Goal: Task Accomplishment & Management: Complete application form

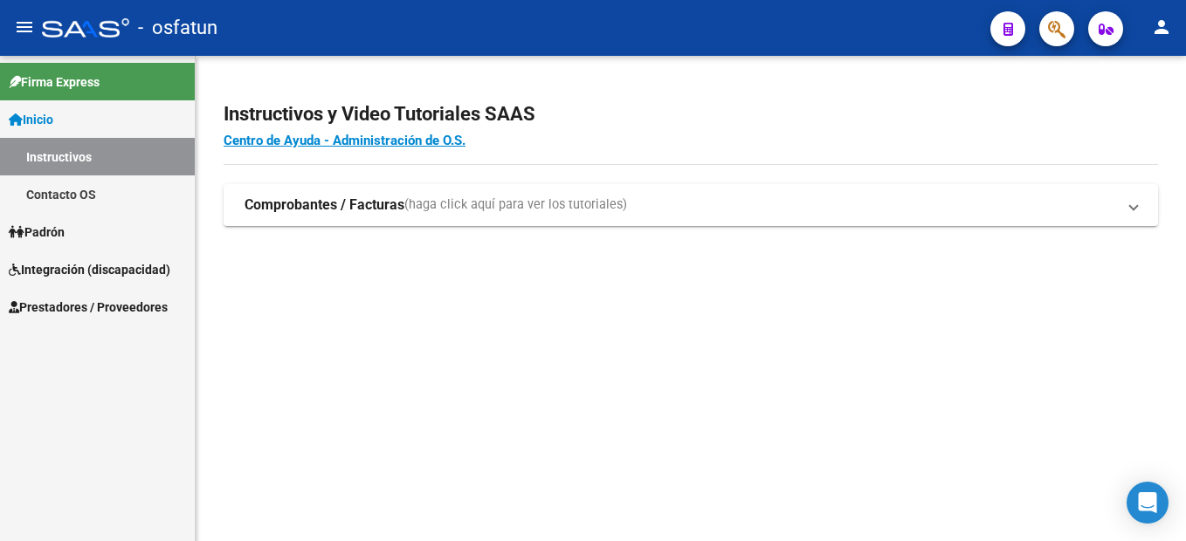
click at [130, 311] on span "Prestadores / Proveedores" at bounding box center [88, 307] width 159 height 19
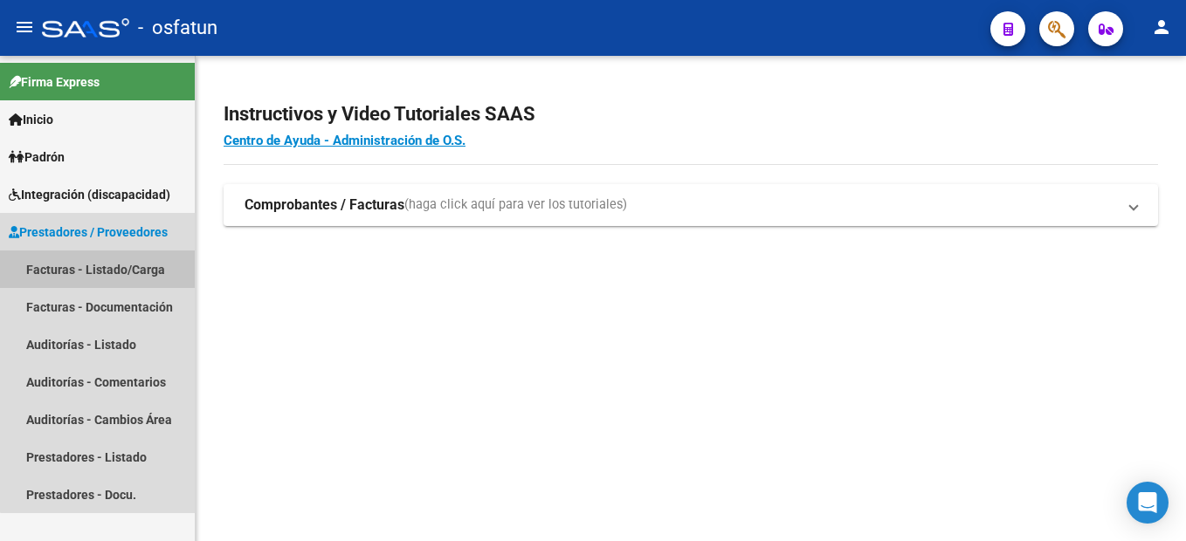
click at [125, 268] on link "Facturas - Listado/Carga" at bounding box center [97, 270] width 195 height 38
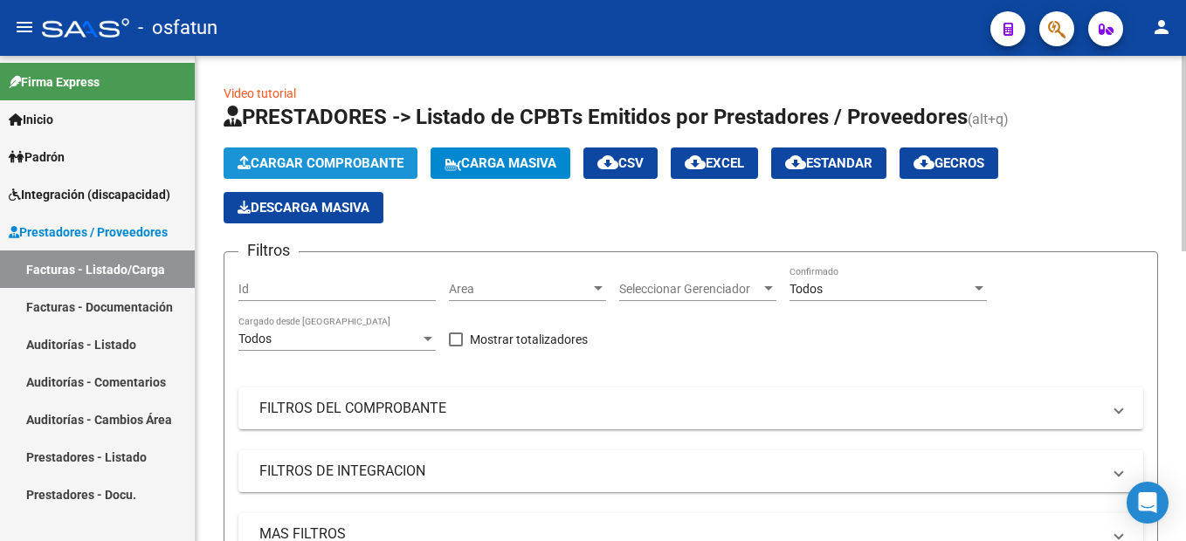
click at [338, 159] on span "Cargar Comprobante" at bounding box center [320, 163] width 166 height 16
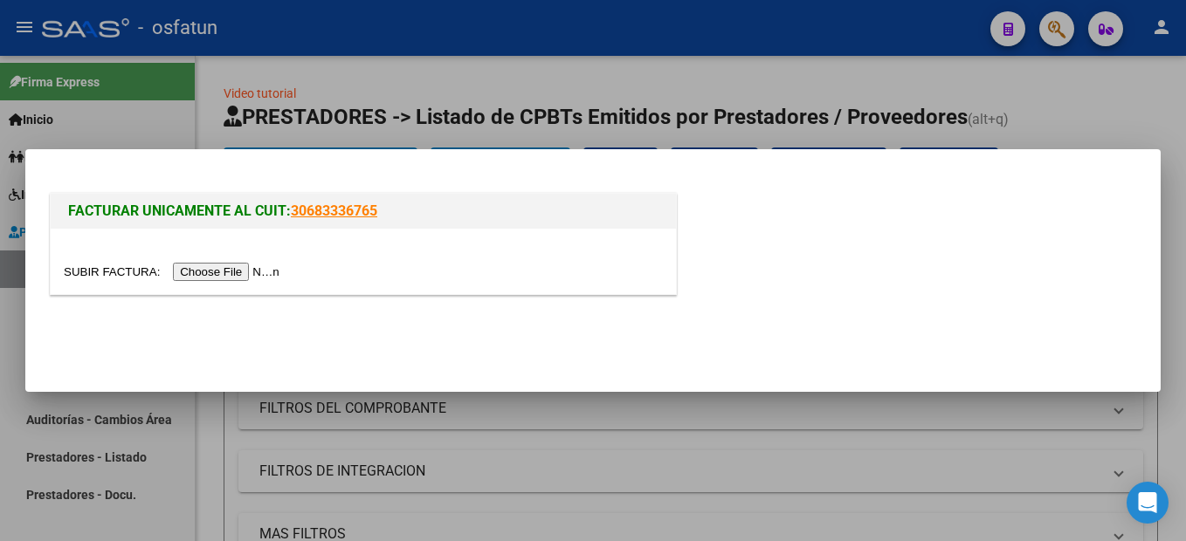
click at [250, 271] on input "file" at bounding box center [174, 272] width 221 height 18
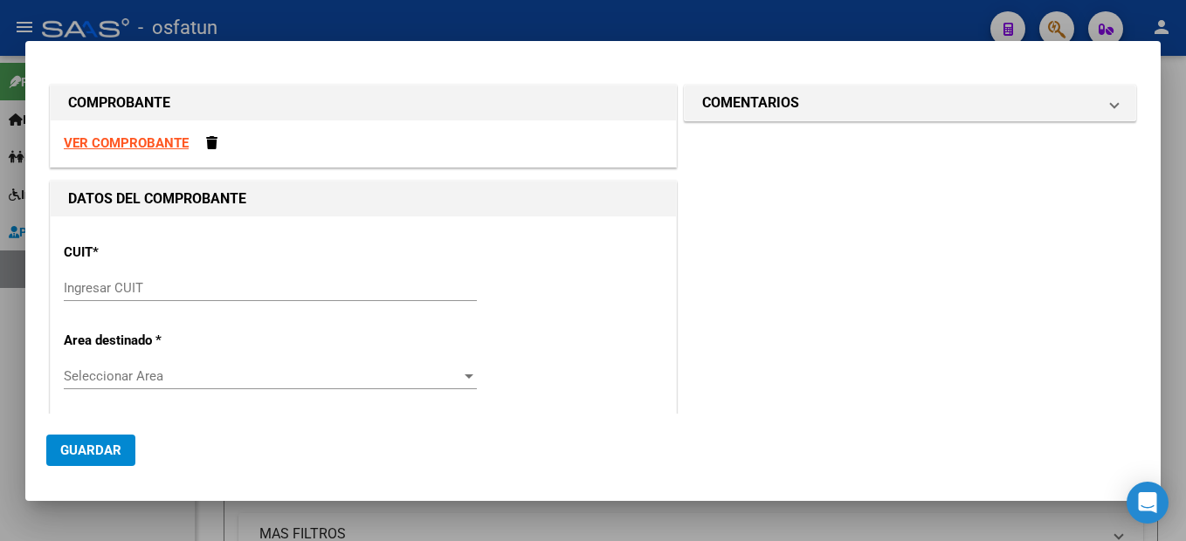
click at [130, 293] on input "Ingresar CUIT" at bounding box center [270, 288] width 413 height 16
click at [108, 283] on input "Ingresar CUIT" at bounding box center [270, 288] width 413 height 16
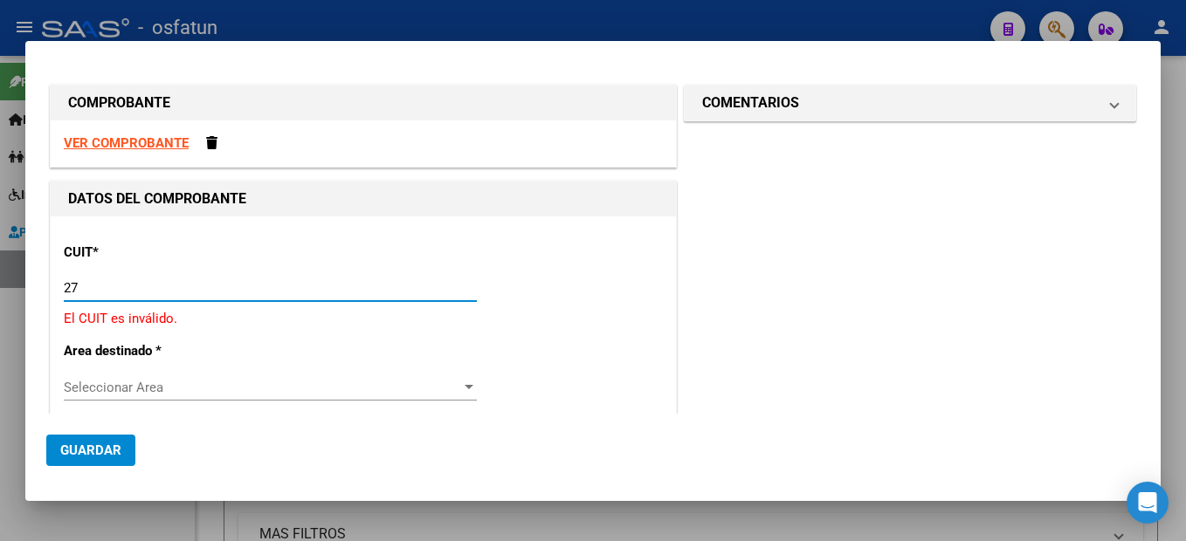
type input "2"
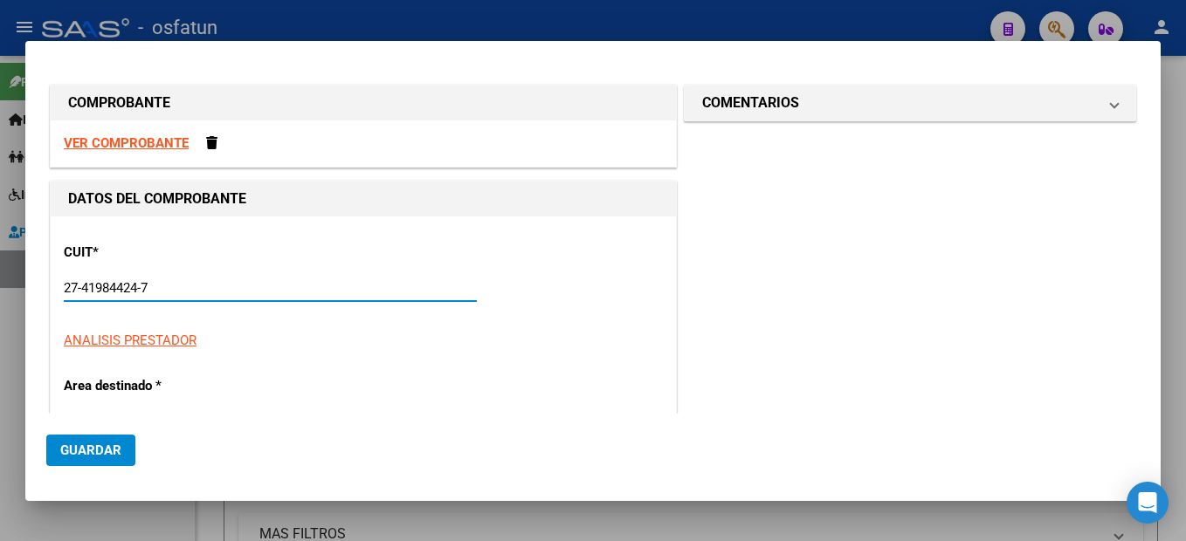
type input "27-41984424-7"
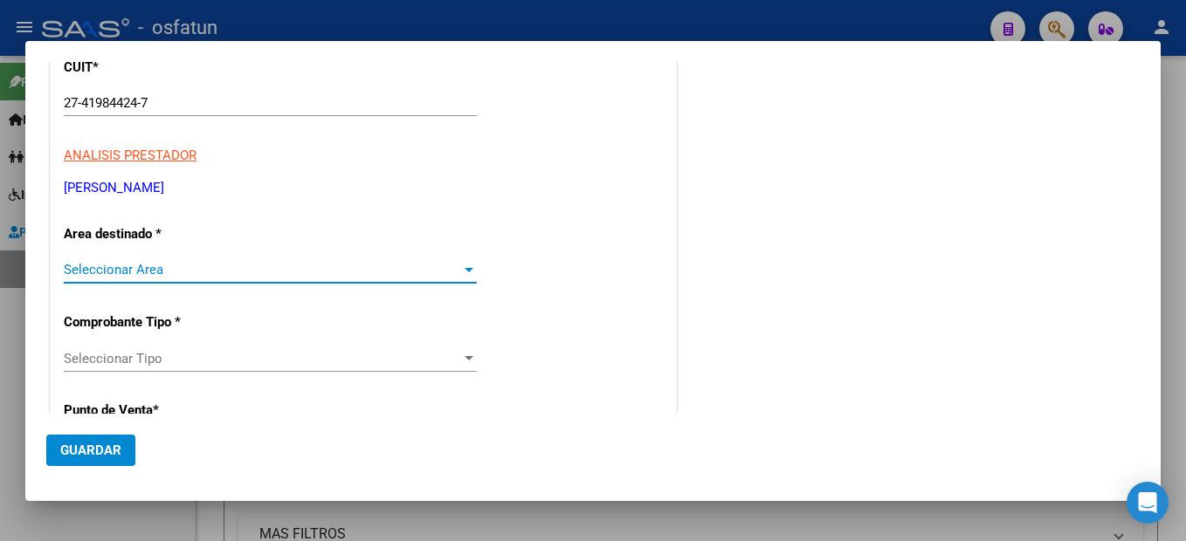
click at [155, 270] on span "Seleccionar Area" at bounding box center [262, 270] width 397 height 16
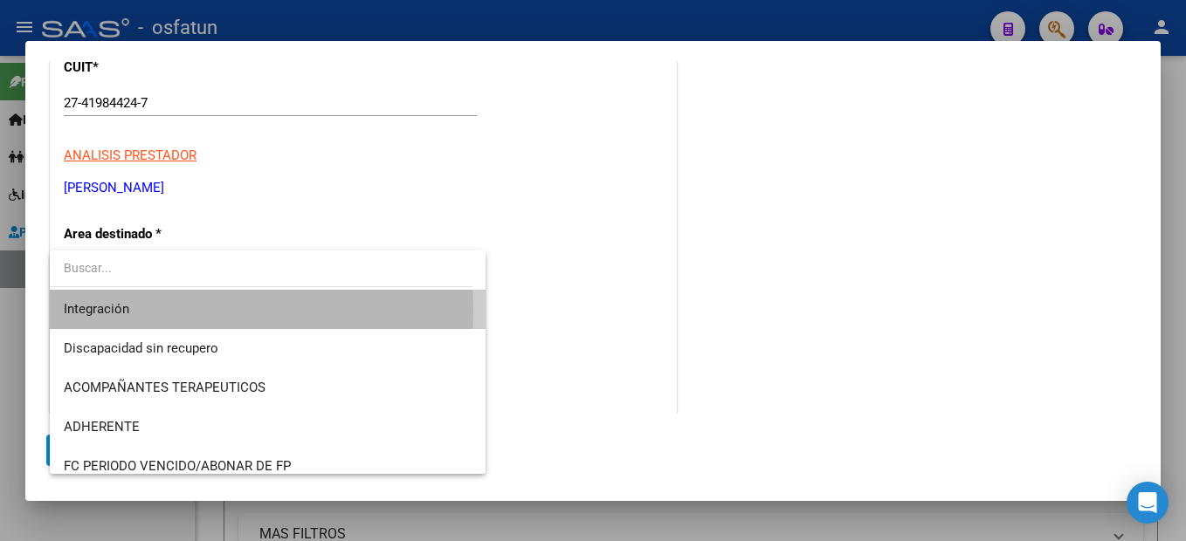
click at [164, 312] on span "Integración" at bounding box center [268, 309] width 408 height 39
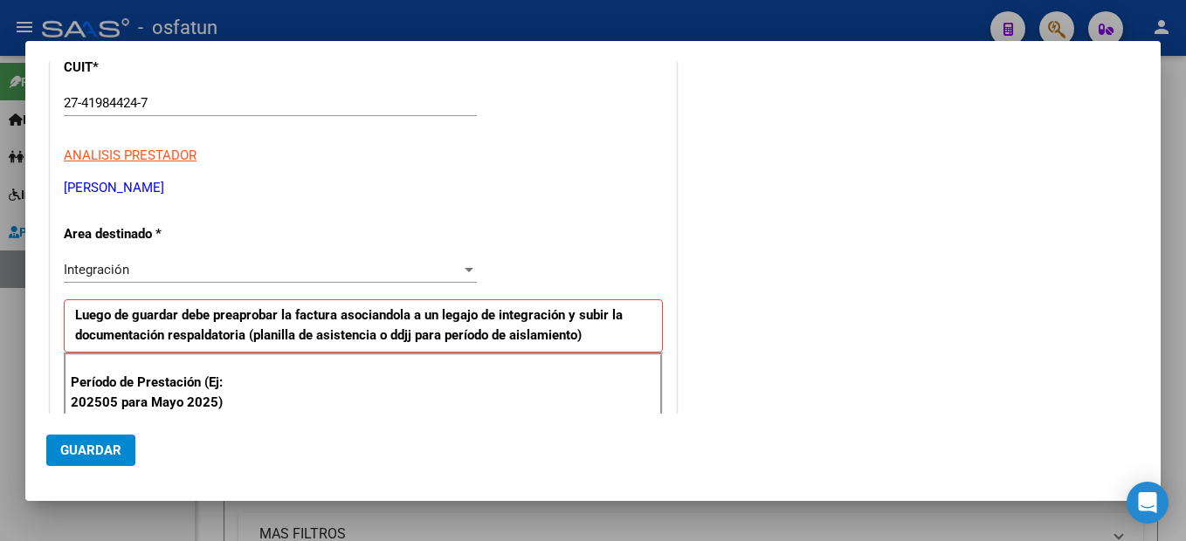
scroll to position [386, 0]
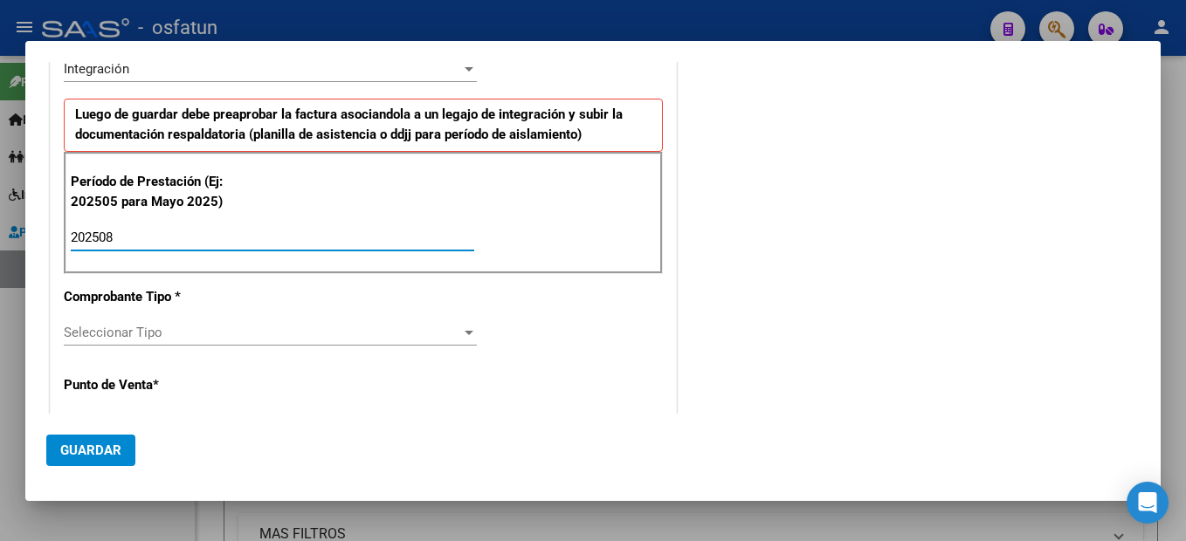
type input "202508"
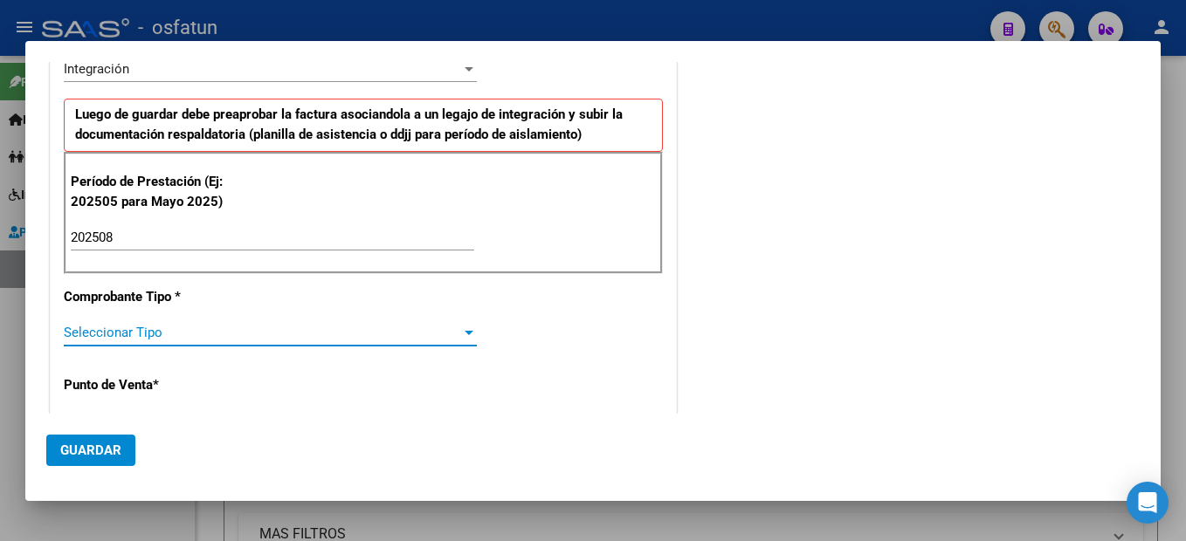
click at [334, 333] on span "Seleccionar Tipo" at bounding box center [262, 333] width 397 height 16
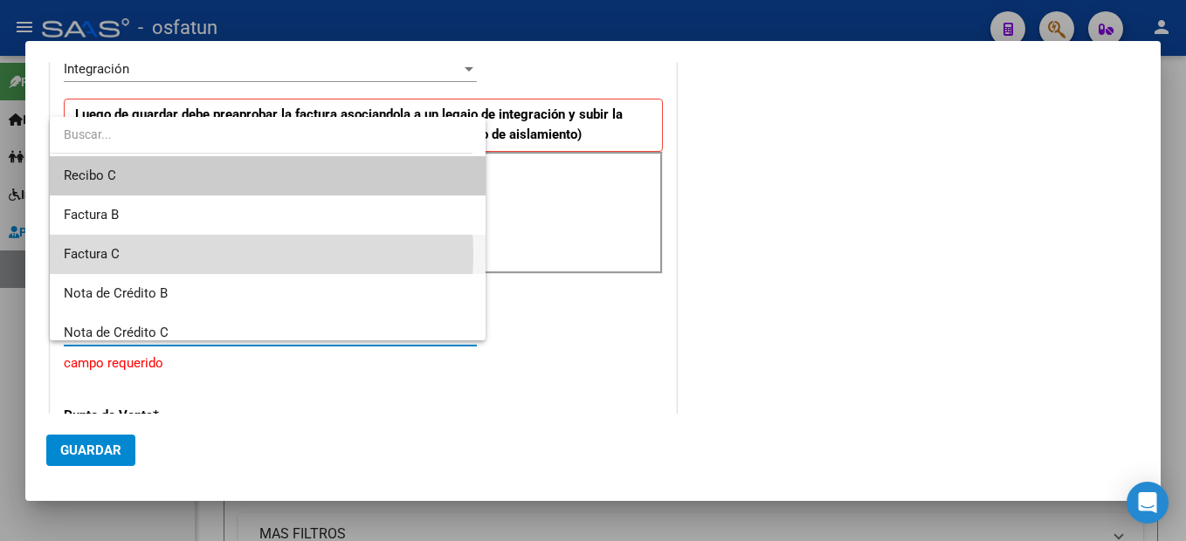
click at [164, 254] on span "Factura C" at bounding box center [268, 254] width 408 height 39
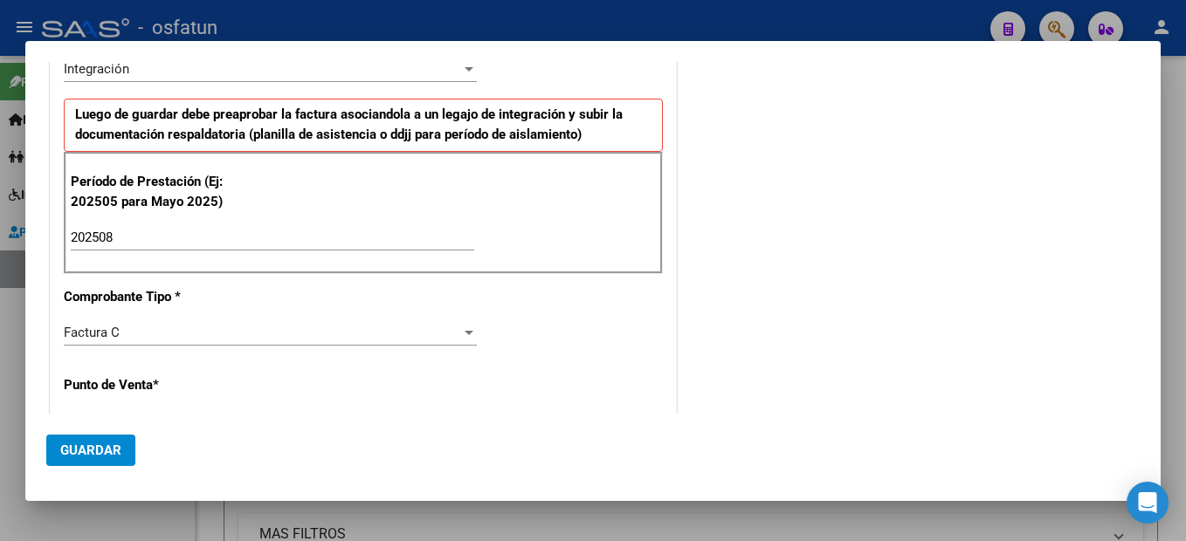
scroll to position [570, 0]
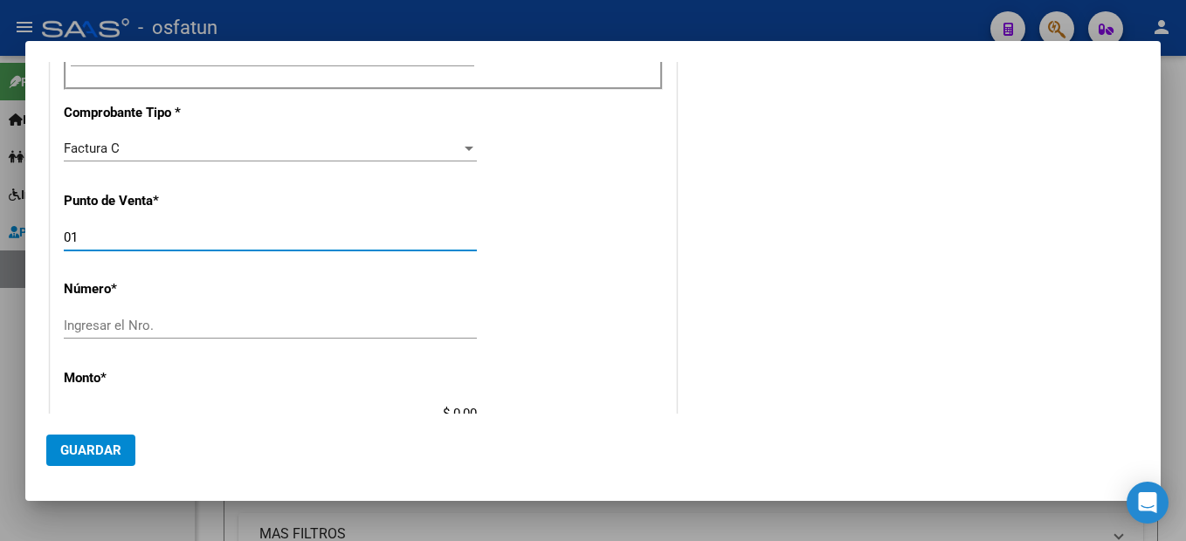
type input "01"
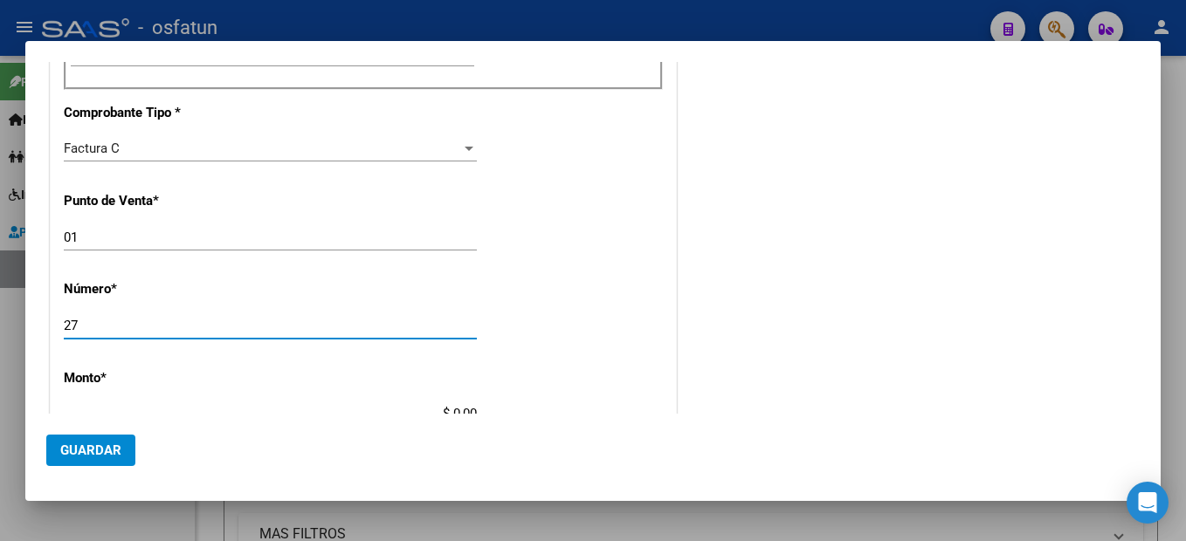
type input "27"
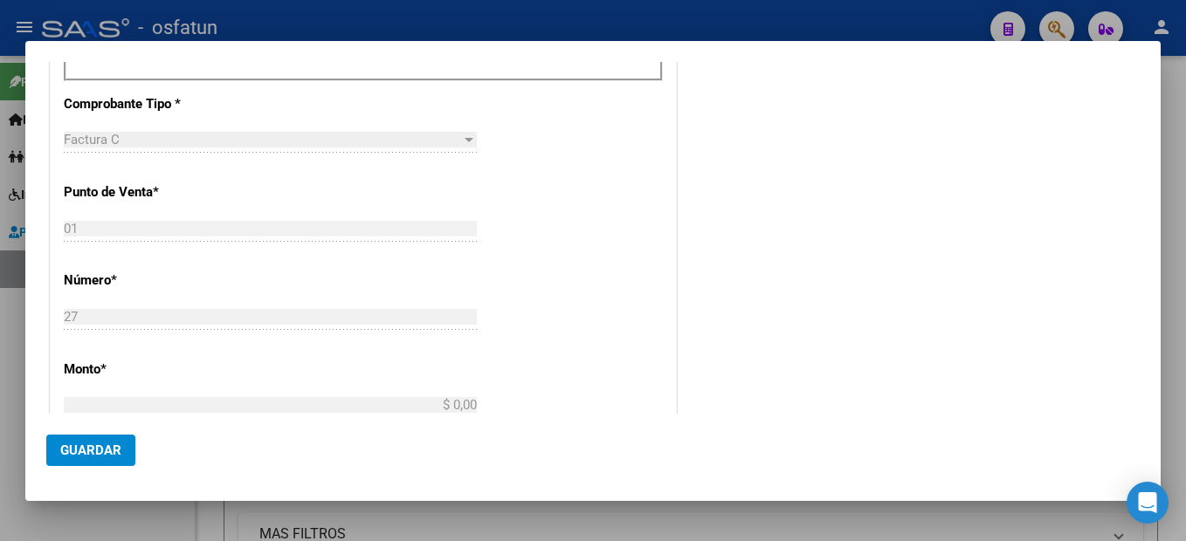
type input "$ 307.654,34"
type input "[DATE]"
type input "75357504526922"
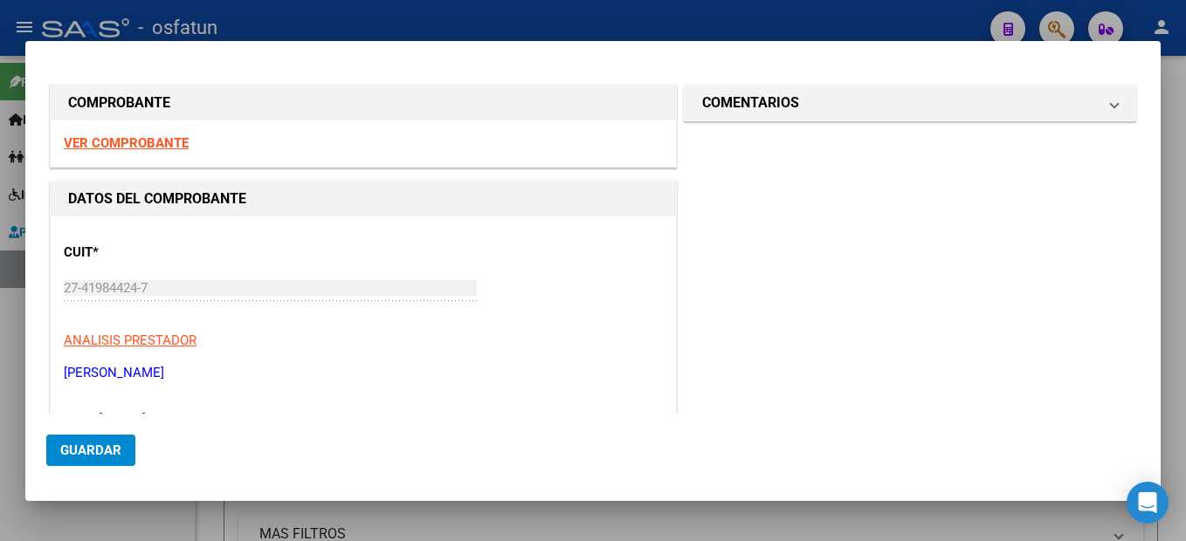
scroll to position [262, 0]
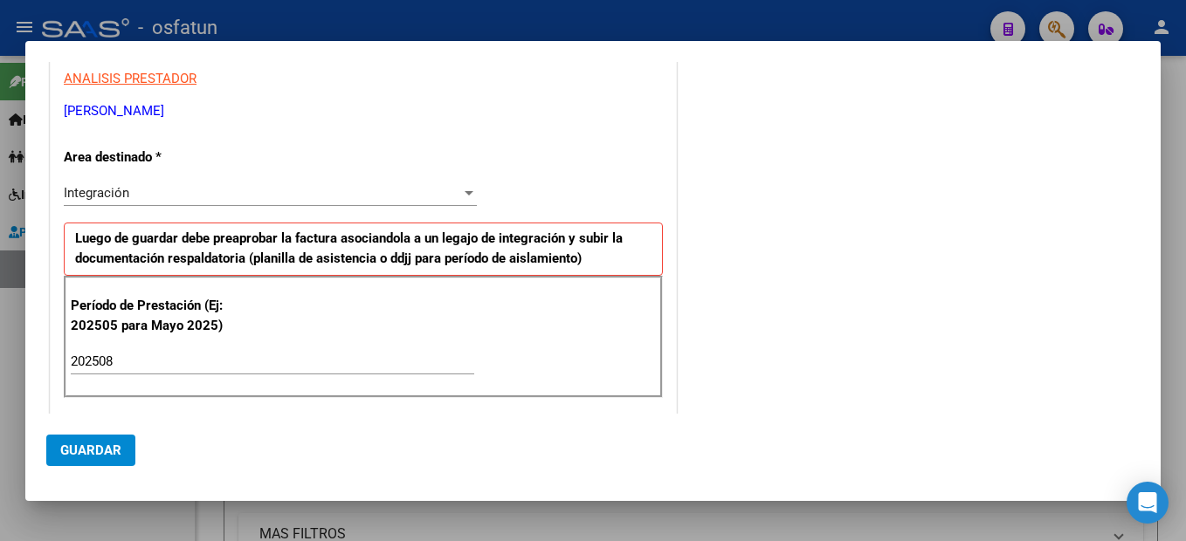
click at [92, 439] on button "Guardar" at bounding box center [90, 450] width 89 height 31
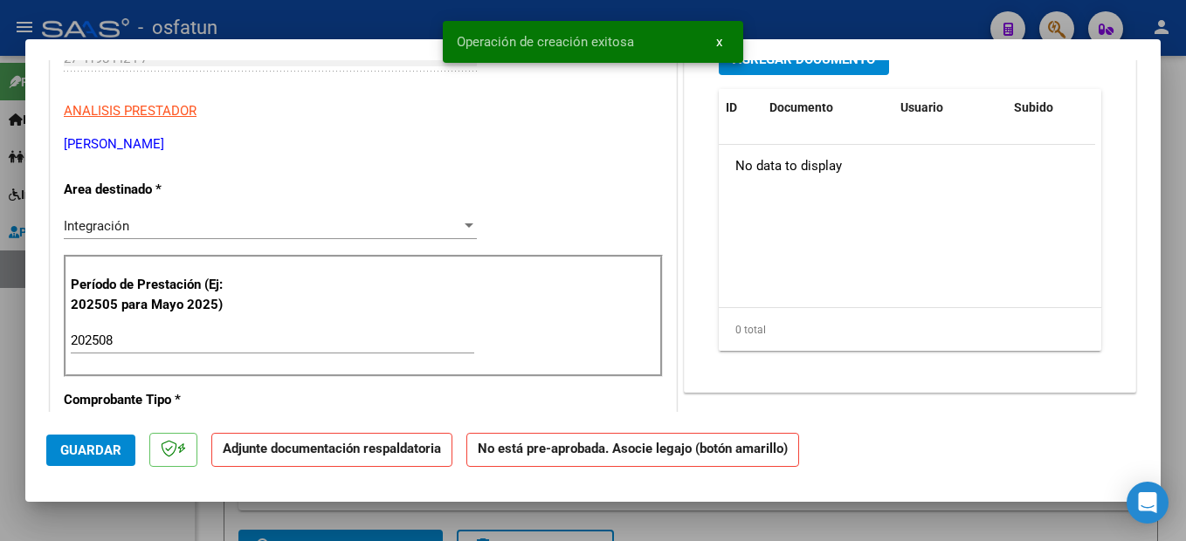
scroll to position [0, 0]
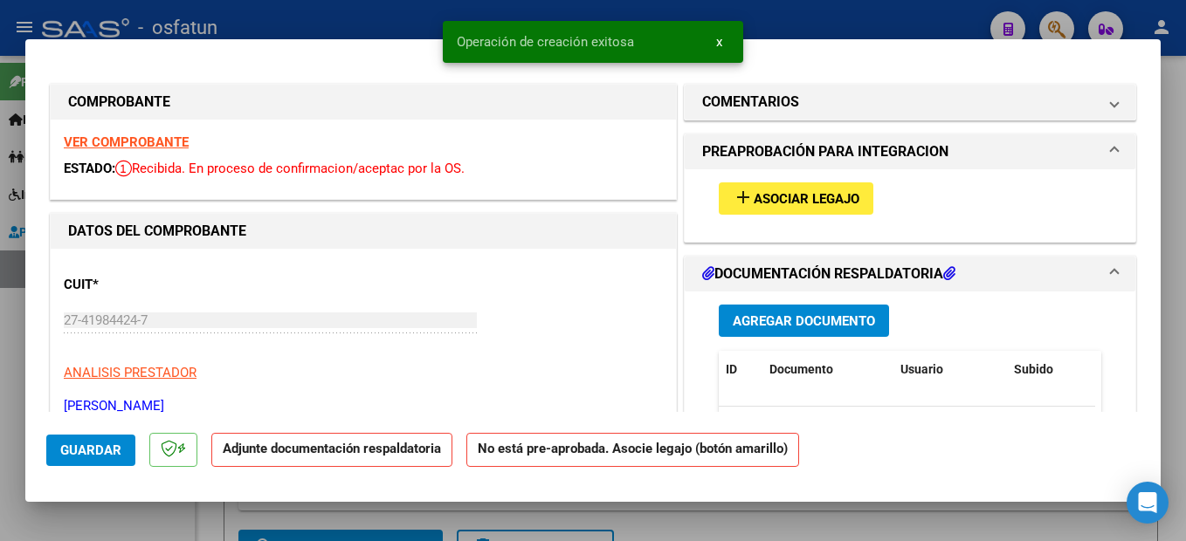
click at [811, 207] on button "add Asociar Legajo" at bounding box center [796, 198] width 155 height 32
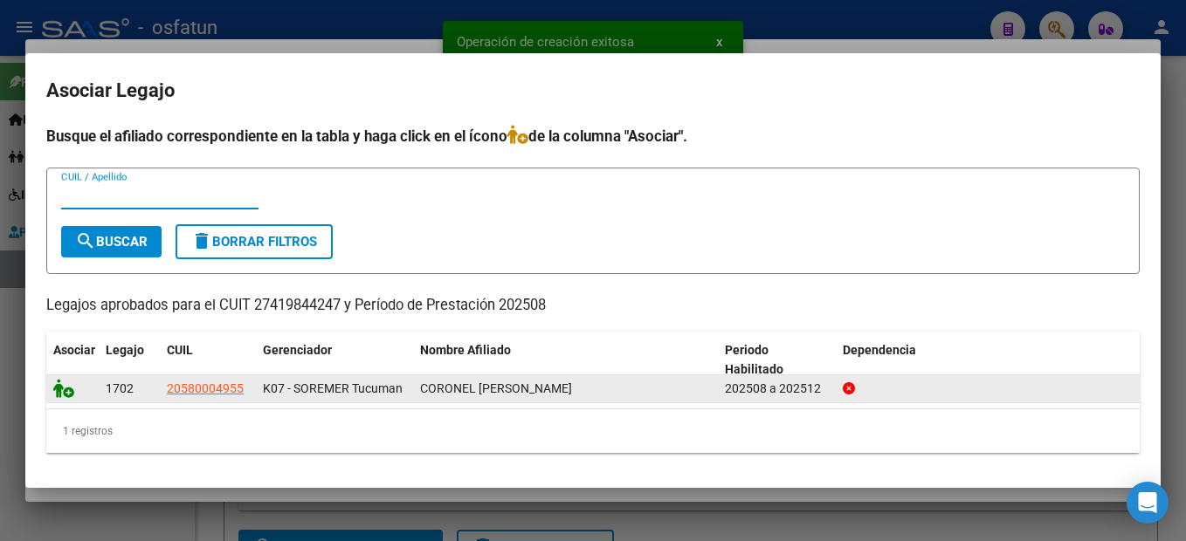
click at [56, 391] on icon at bounding box center [63, 388] width 21 height 19
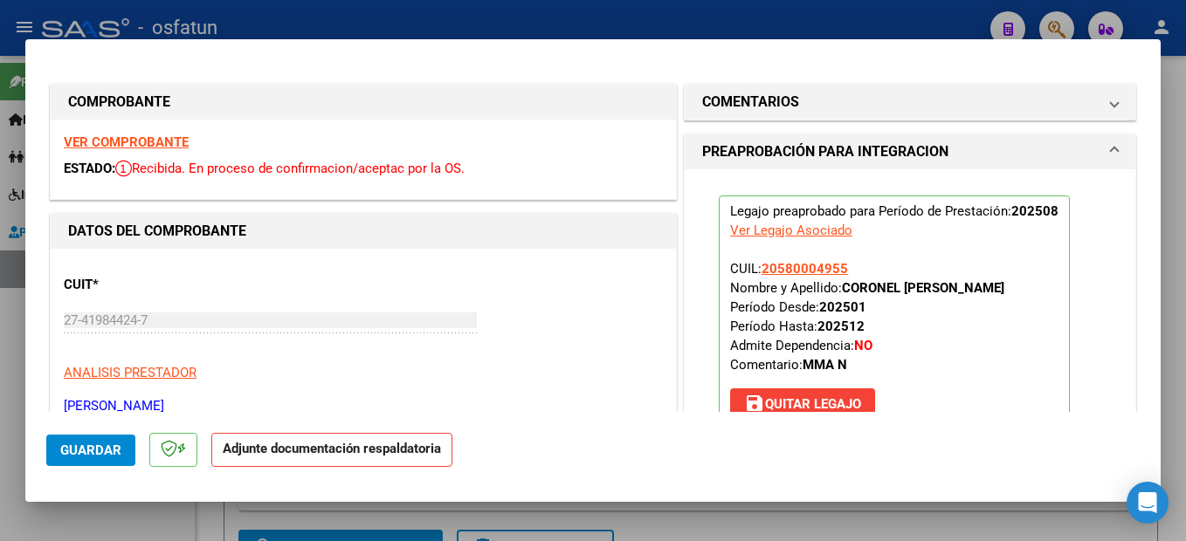
scroll to position [262, 0]
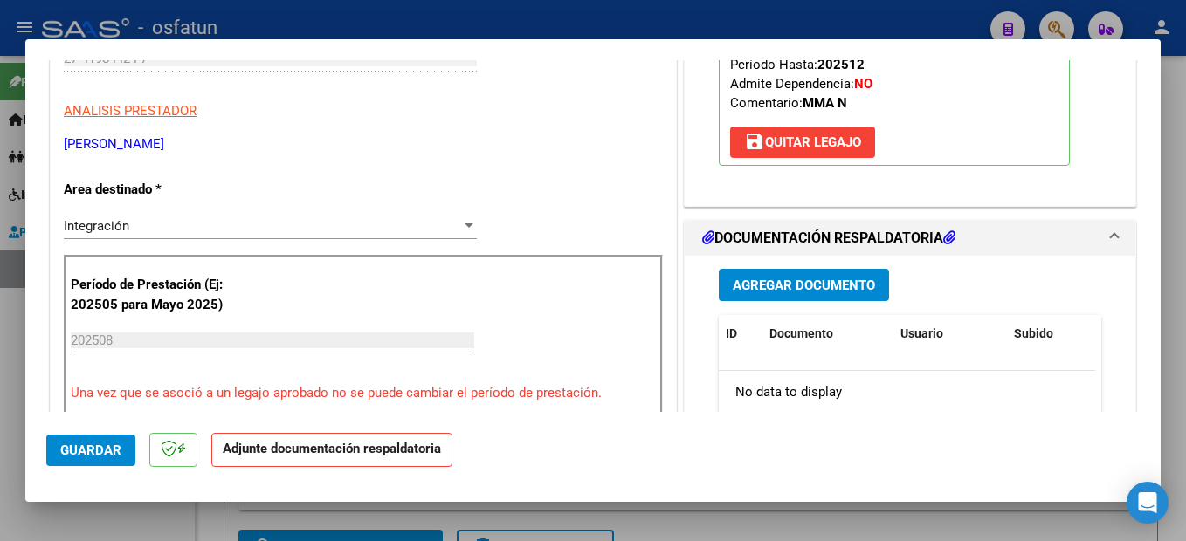
click at [826, 284] on span "Agregar Documento" at bounding box center [804, 286] width 142 height 16
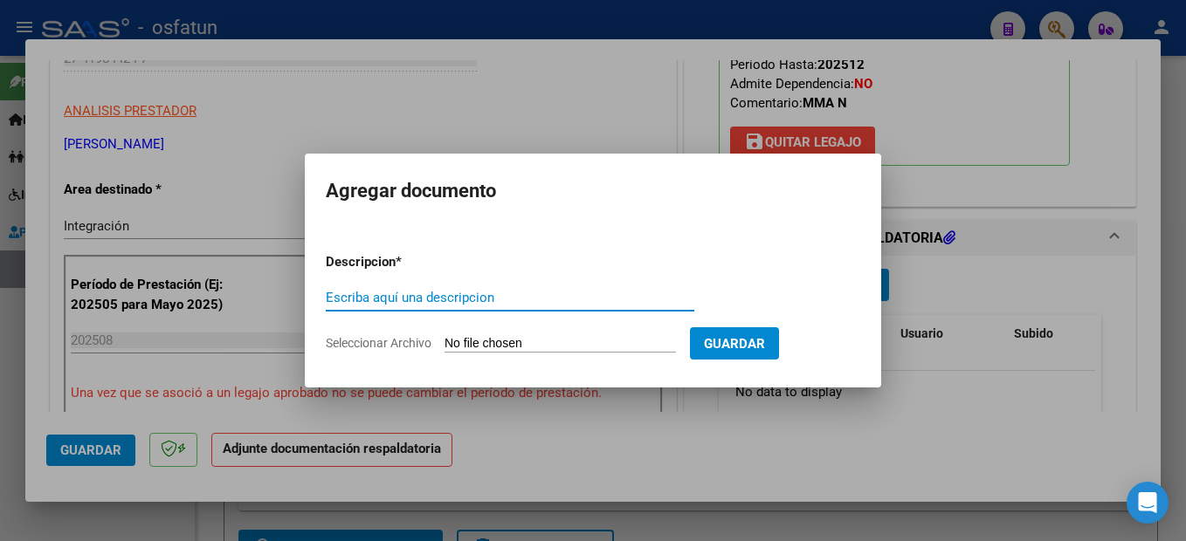
click at [455, 295] on input "Escriba aquí una descripcion" at bounding box center [510, 298] width 368 height 16
type input "planilla"
click at [561, 342] on input "Seleccionar Archivo" at bounding box center [559, 344] width 231 height 17
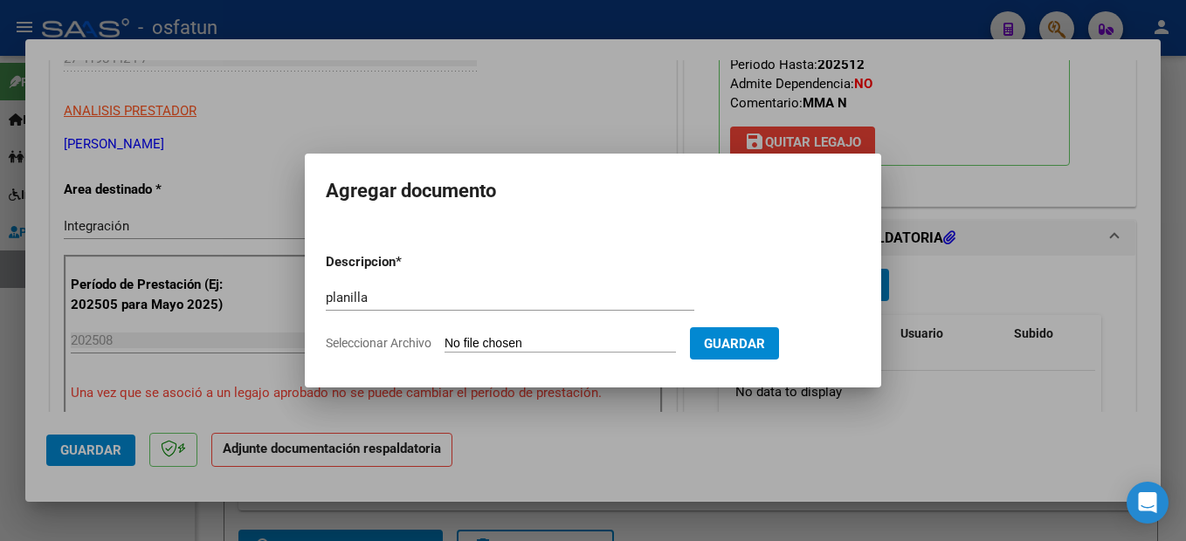
type input "C:\fakepath\250915132322.pdf"
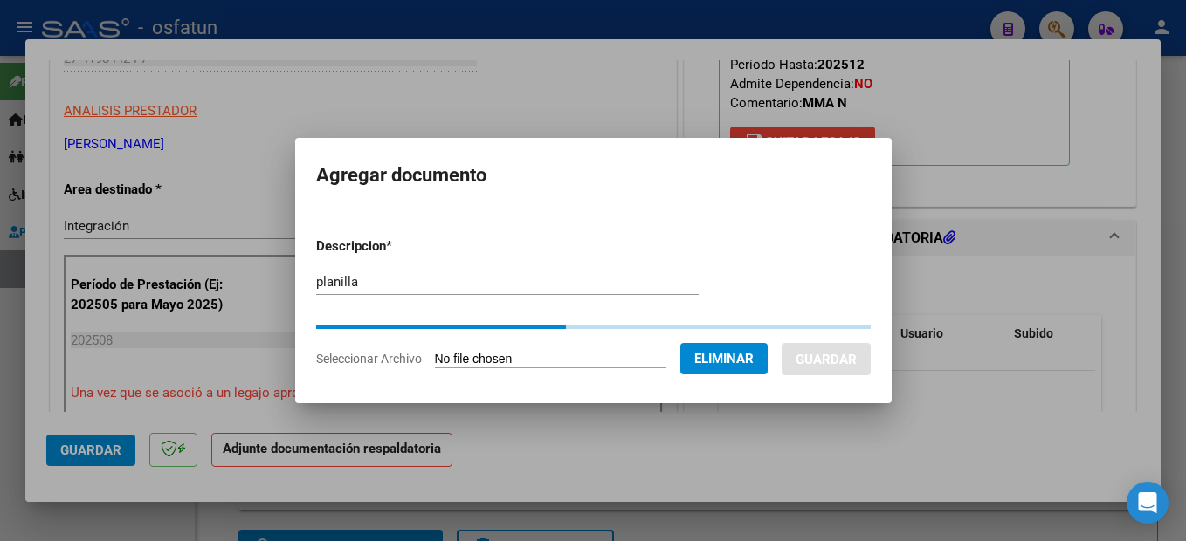
click at [425, 286] on input "planilla" at bounding box center [507, 282] width 382 height 16
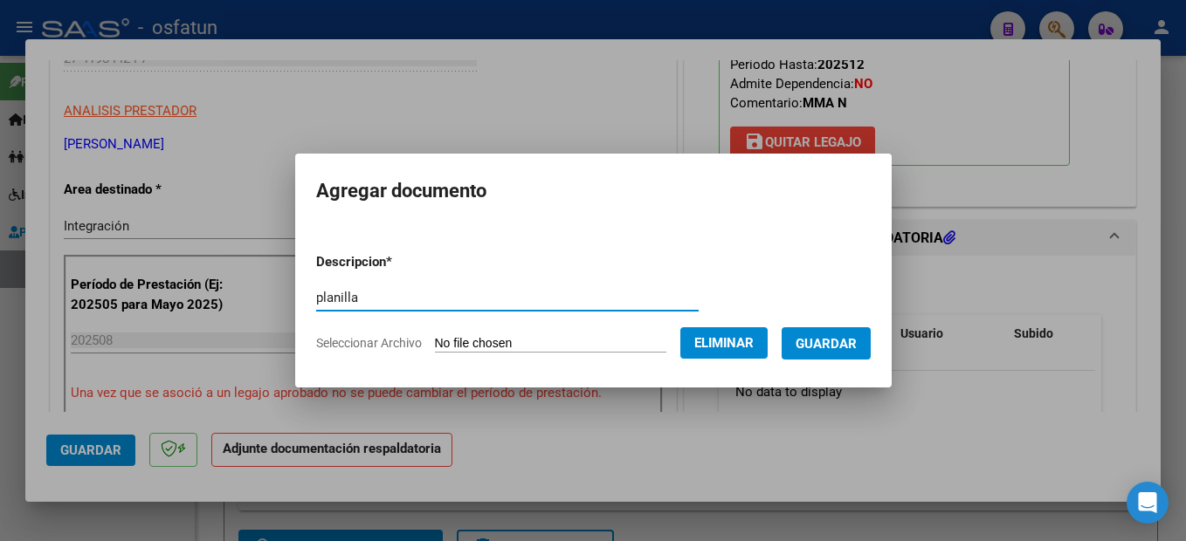
drag, startPoint x: 337, startPoint y: 298, endPoint x: 102, endPoint y: 286, distance: 235.2
click at [102, 286] on div "COMPROBANTE VER COMPROBANTE ESTADO: Recibida. En proceso de confirmacion/acepta…" at bounding box center [593, 270] width 1186 height 541
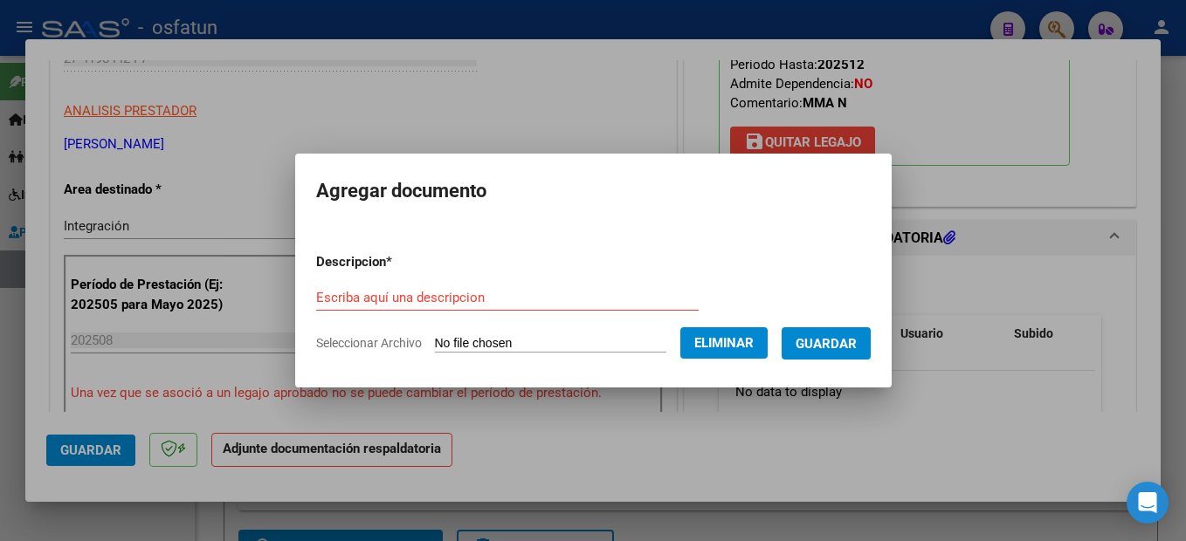
click at [407, 297] on input "Escriba aquí una descripcion" at bounding box center [507, 298] width 382 height 16
paste input "planilla"
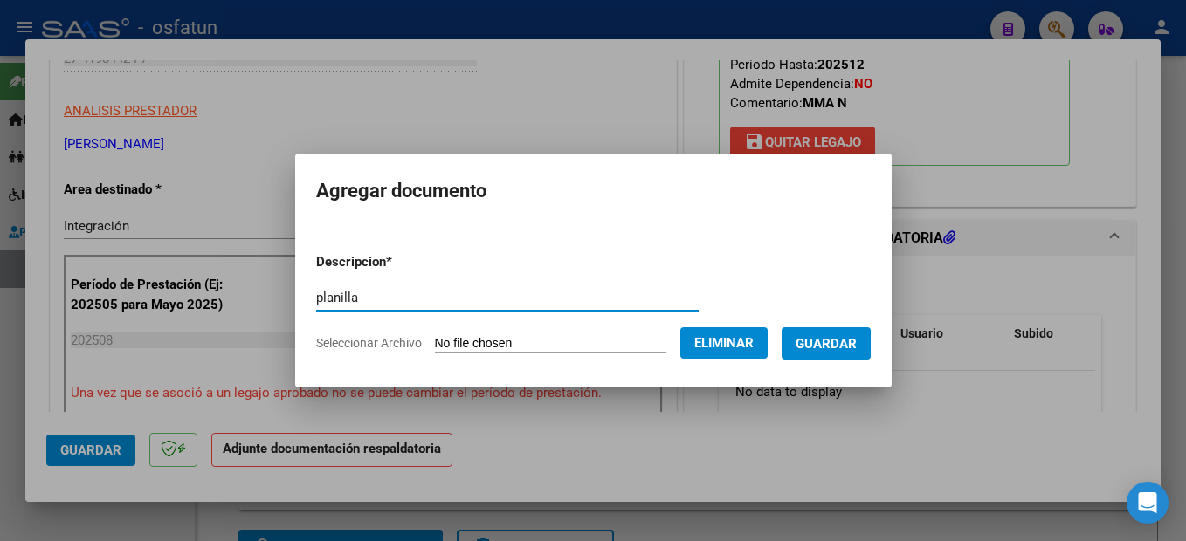
type input "planilla"
click at [647, 326] on form "Descripcion * planilla Escriba aquí una descripcion Seleccionar Archivo Elimina…" at bounding box center [593, 302] width 554 height 127
drag, startPoint x: 775, startPoint y: 327, endPoint x: 752, endPoint y: 341, distance: 27.4
click at [770, 332] on form "Descripcion * planilla Escriba aquí una descripcion Seleccionar Archivo Elimina…" at bounding box center [593, 302] width 554 height 127
click at [752, 341] on span "Eliminar" at bounding box center [723, 343] width 59 height 16
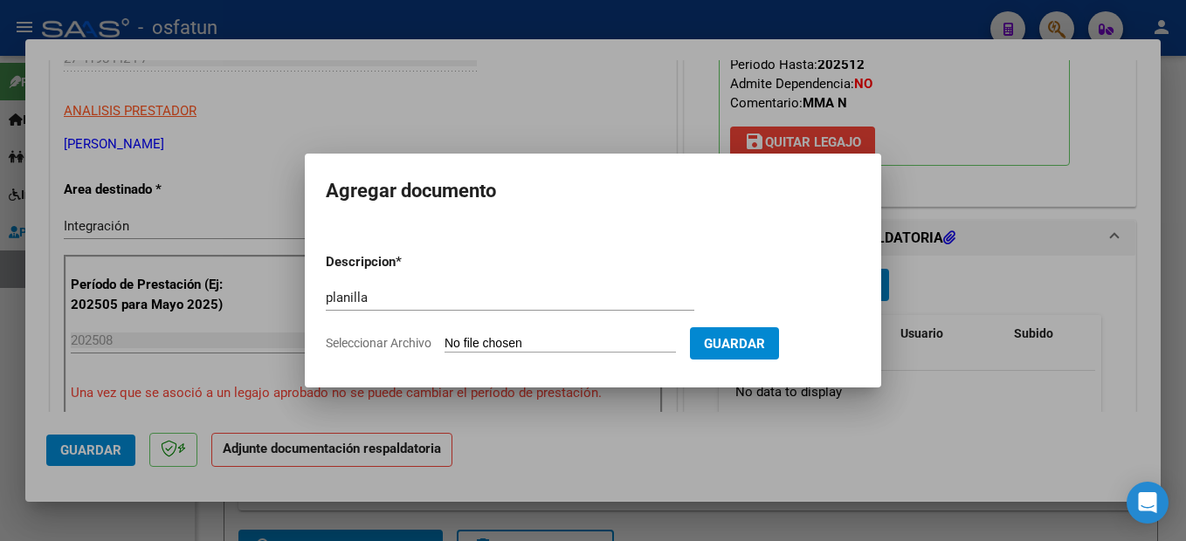
click at [608, 341] on input "Seleccionar Archivo" at bounding box center [559, 344] width 231 height 17
type input "C:\fakepath\250915132335.pdf"
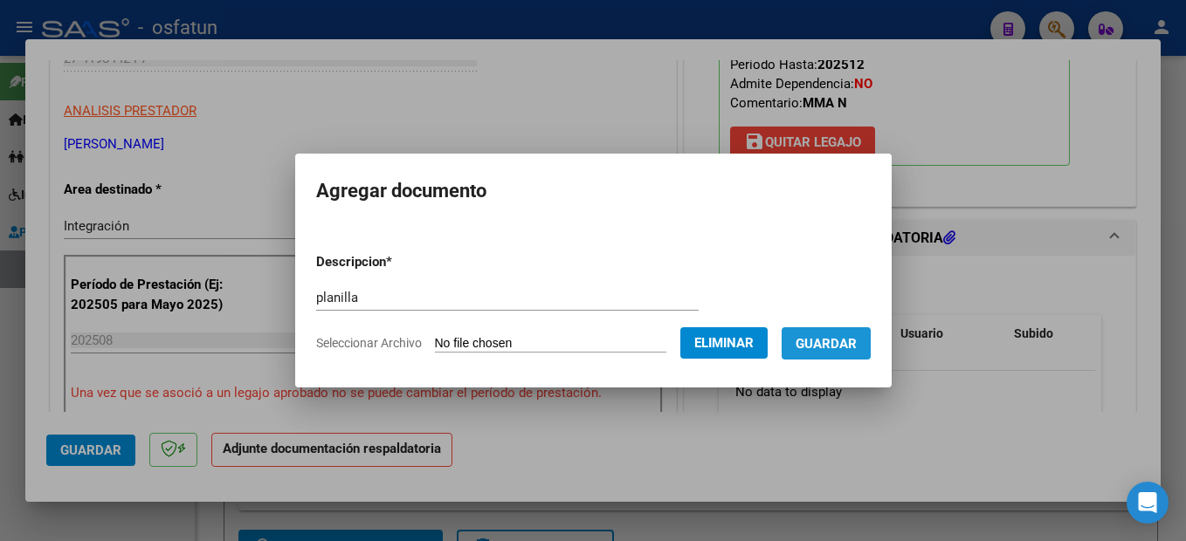
click at [839, 346] on span "Guardar" at bounding box center [825, 344] width 61 height 16
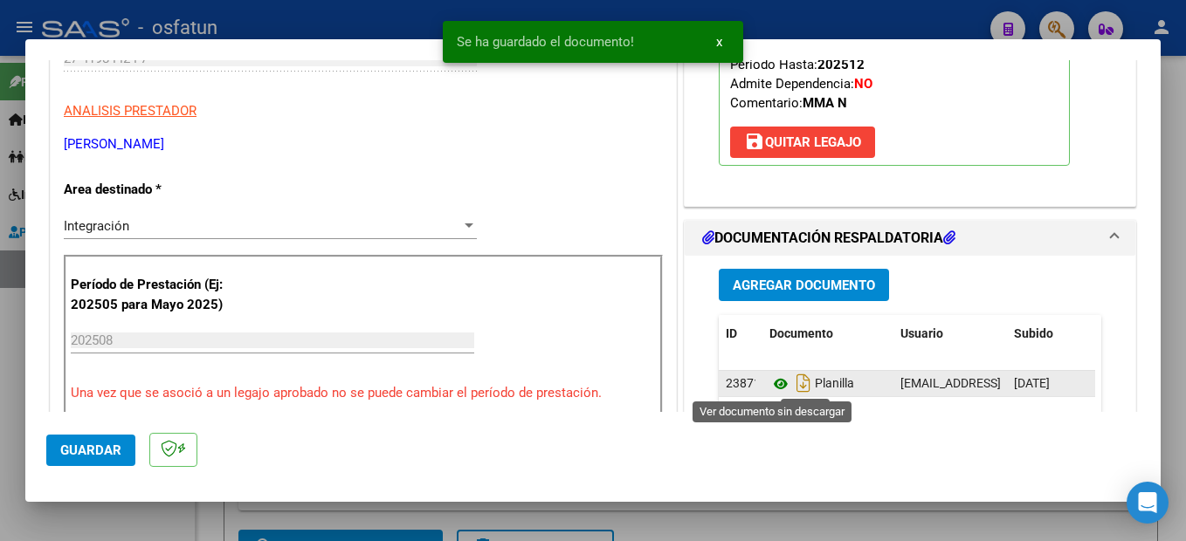
click at [769, 385] on icon at bounding box center [780, 384] width 23 height 21
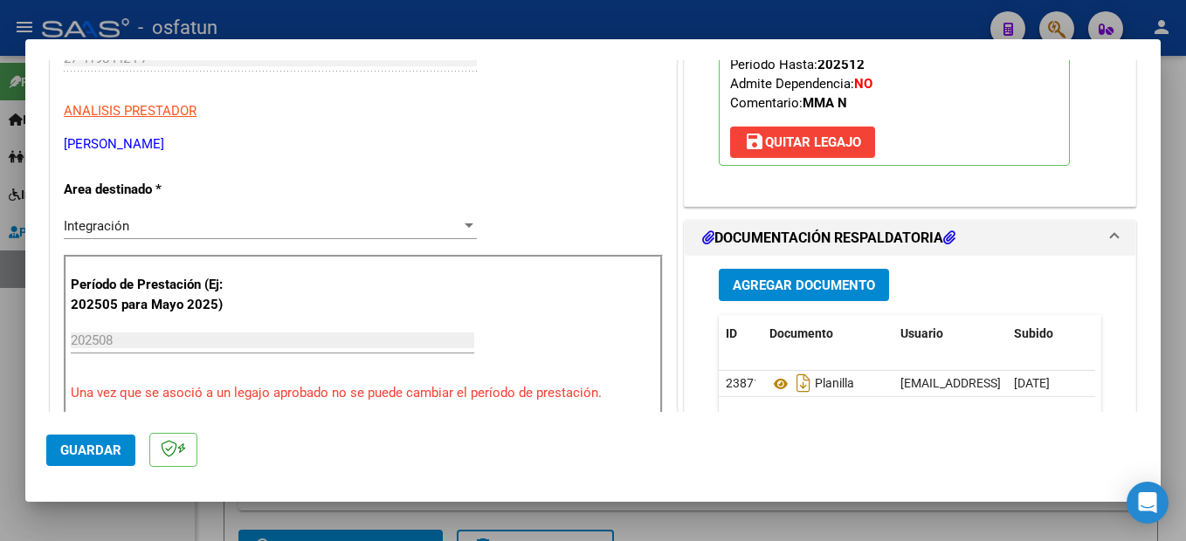
click at [112, 438] on button "Guardar" at bounding box center [90, 450] width 89 height 31
